Goal: Entertainment & Leisure: Consume media (video, audio)

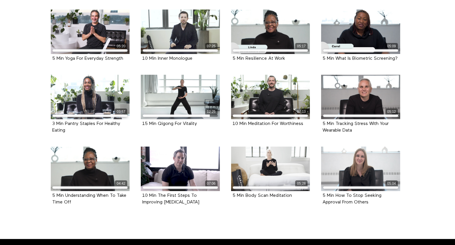
scroll to position [226, 0]
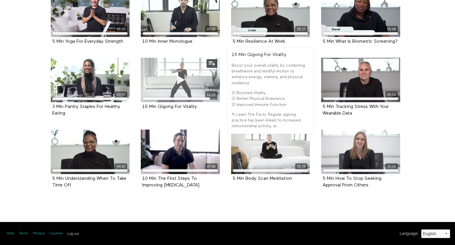
click at [185, 88] on span at bounding box center [180, 79] width 17 height 17
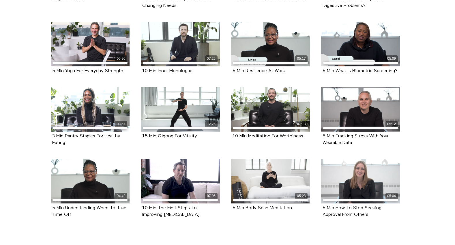
scroll to position [226, 0]
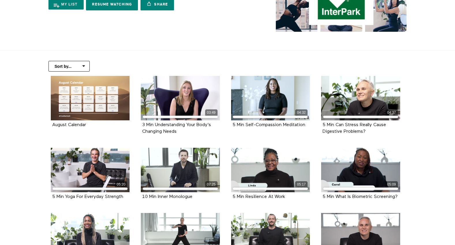
scroll to position [58, 0]
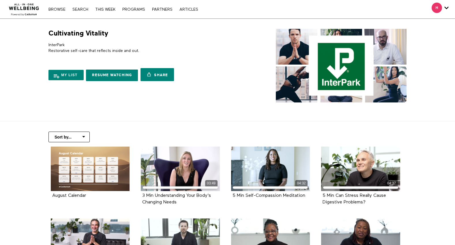
scroll to position [58, 0]
